Goal: Transaction & Acquisition: Purchase product/service

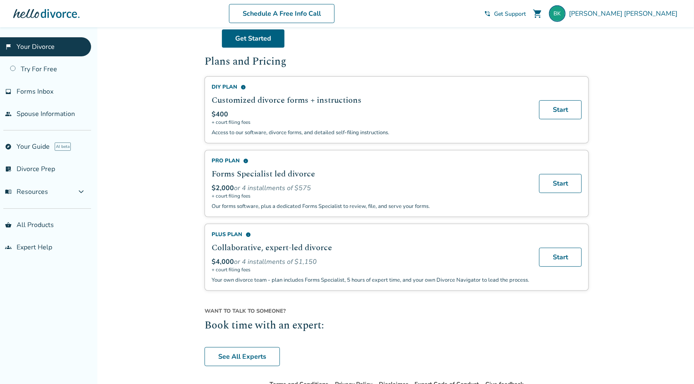
scroll to position [492, 0]
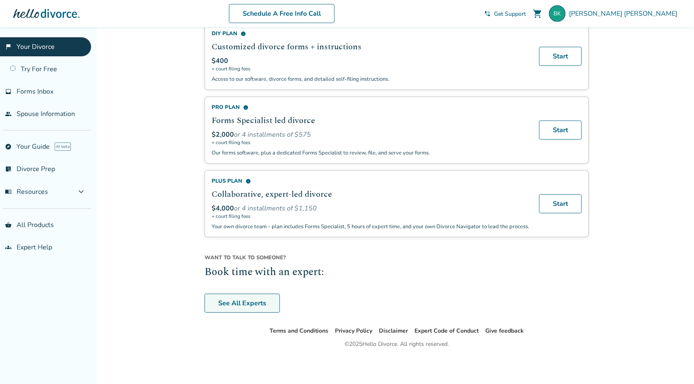
click at [245, 299] on link "See All Experts" at bounding box center [242, 303] width 75 height 19
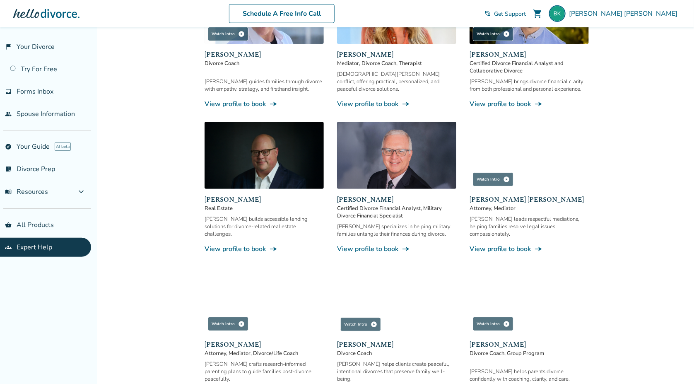
scroll to position [458, 0]
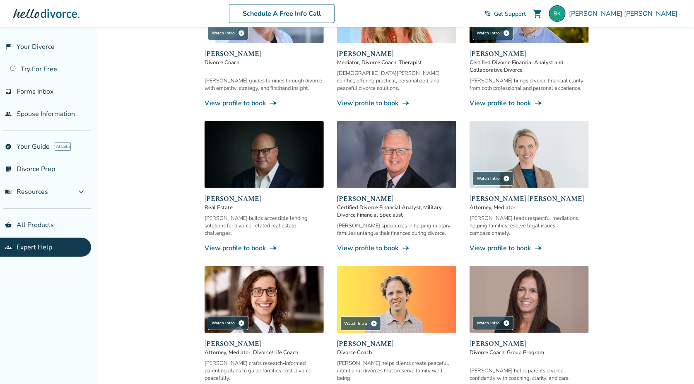
click at [498, 243] on link "View profile to book line_end_arrow_notch" at bounding box center [529, 247] width 119 height 9
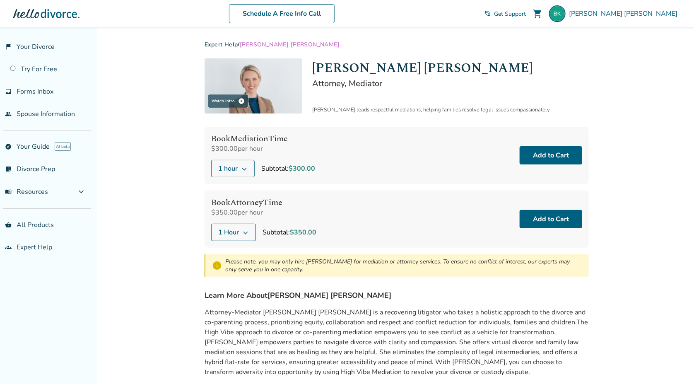
click at [233, 236] on span "1 Hour" at bounding box center [228, 232] width 21 height 10
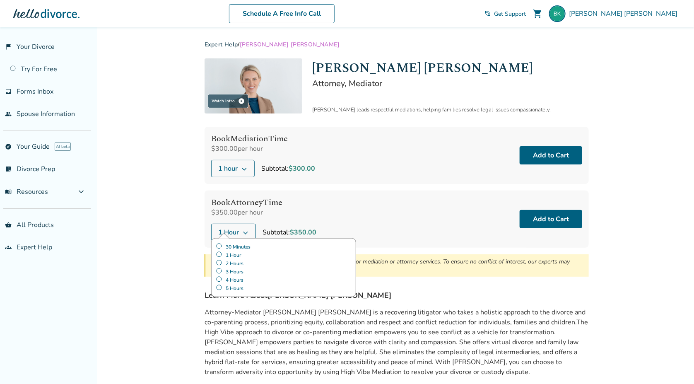
click at [252, 246] on label "30 Minutes" at bounding box center [284, 247] width 136 height 8
click at [550, 216] on button "Add to Cart" at bounding box center [551, 219] width 63 height 18
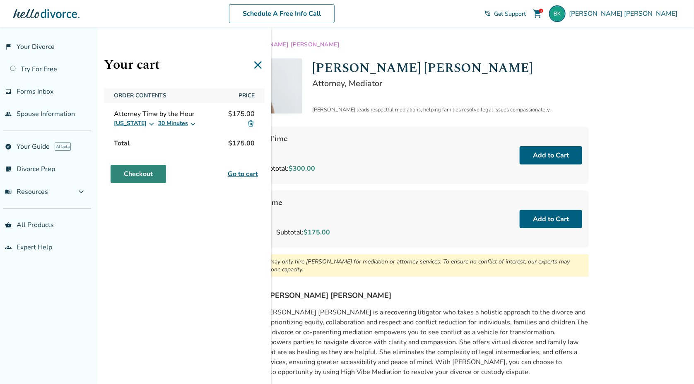
click at [128, 170] on link "Checkout" at bounding box center [138, 174] width 55 height 18
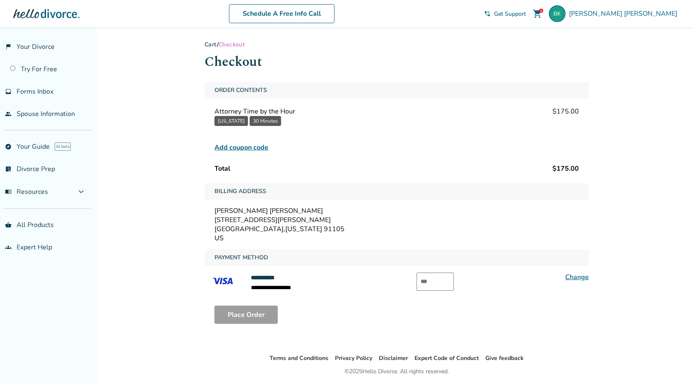
click at [445, 278] on input "text" at bounding box center [435, 281] width 37 height 18
click at [243, 313] on button "Place Order" at bounding box center [245, 315] width 63 height 18
click at [245, 323] on button "Place Order" at bounding box center [245, 315] width 63 height 18
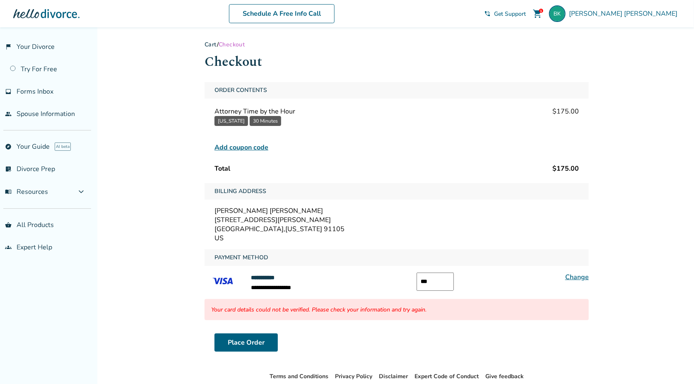
click at [428, 280] on input "***" at bounding box center [435, 281] width 37 height 18
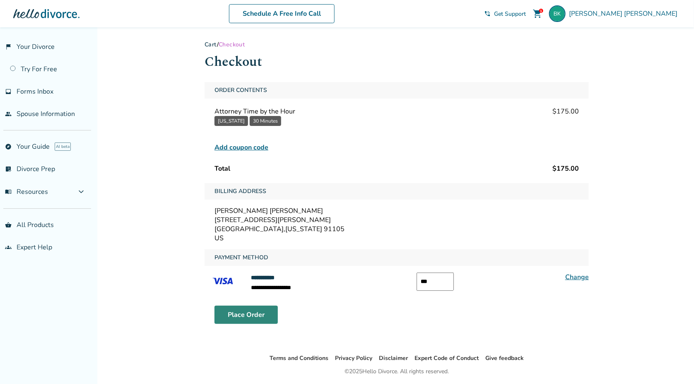
type input "***"
click at [257, 316] on button "Place Order" at bounding box center [245, 315] width 63 height 18
